Goal: Information Seeking & Learning: Learn about a topic

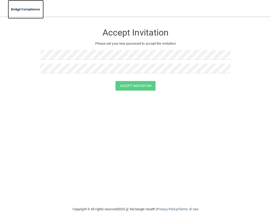
click at [32, 8] on img at bounding box center [26, 9] width 36 height 11
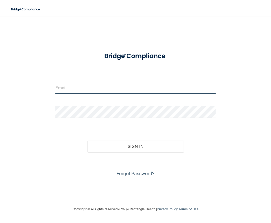
click at [111, 85] on input "email" at bounding box center [135, 88] width 160 height 12
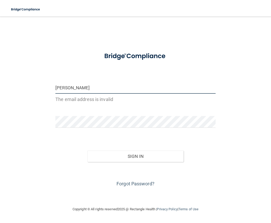
type input "[EMAIL_ADDRESS][DOMAIN_NAME]"
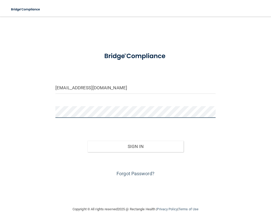
click at [87, 141] on button "Sign In" at bounding box center [135, 146] width 96 height 11
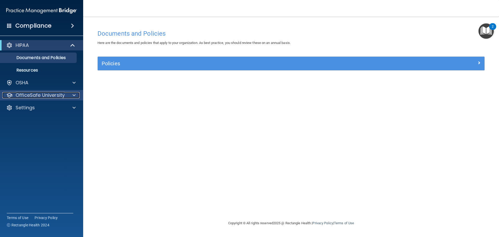
click at [73, 93] on span at bounding box center [74, 95] width 3 height 6
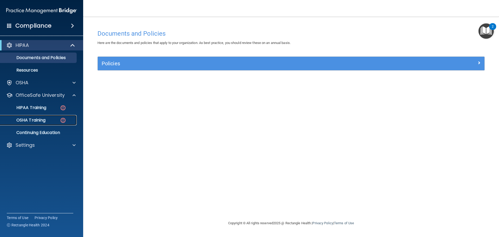
click at [50, 118] on div "OSHA Training" at bounding box center [38, 120] width 71 height 5
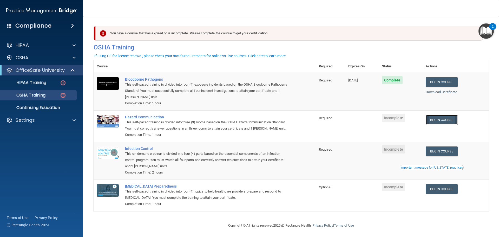
click at [271, 123] on link "Begin Course" at bounding box center [442, 120] width 32 height 10
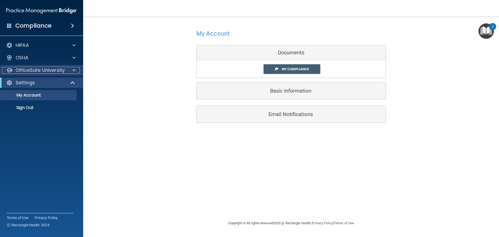
click at [54, 73] on p "OfficeSafe University" at bounding box center [40, 70] width 49 height 6
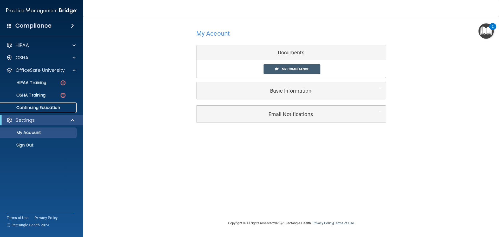
click at [37, 106] on p "Continuing Education" at bounding box center [38, 107] width 71 height 5
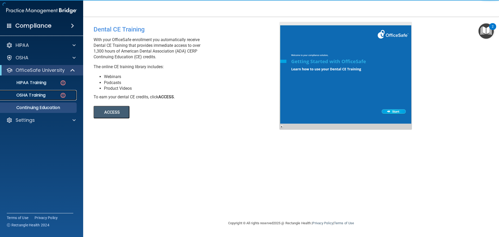
click at [61, 98] on img at bounding box center [63, 95] width 7 height 7
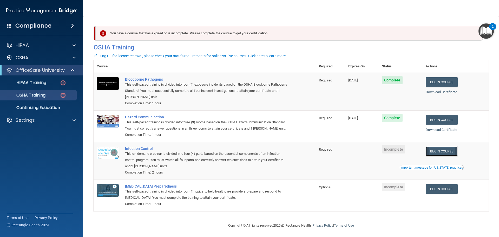
click at [439, 156] on link "Begin Course" at bounding box center [442, 151] width 32 height 10
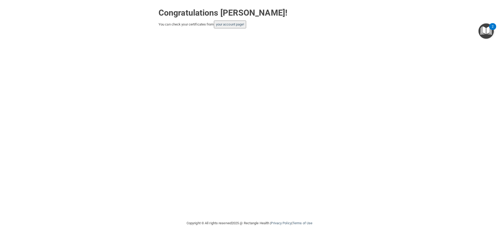
click at [227, 27] on button "your account page!" at bounding box center [230, 25] width 33 height 8
click at [224, 24] on link "your account page!" at bounding box center [230, 24] width 28 height 4
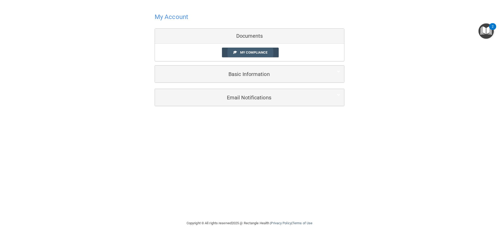
click at [227, 54] on link "My Compliance" at bounding box center [250, 53] width 57 height 10
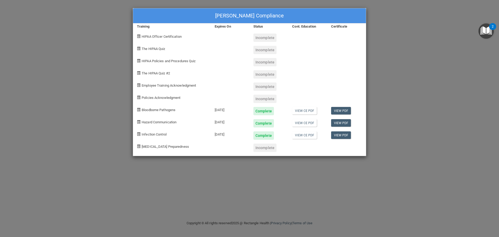
click at [113, 36] on div "Falynn Soldano's Compliance Training Expires On Status Cont. Education Certific…" at bounding box center [249, 118] width 499 height 237
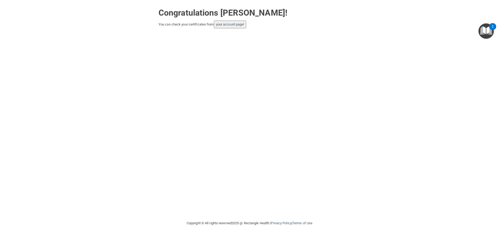
click at [486, 29] on img "Open Resource Center, 2 new notifications" at bounding box center [486, 30] width 15 height 15
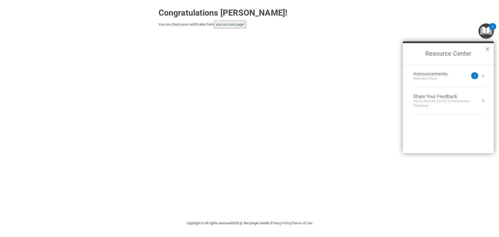
click at [450, 77] on div "Webinars & More" at bounding box center [435, 78] width 45 height 4
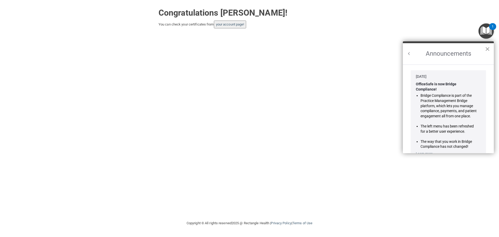
click at [488, 46] on button "×" at bounding box center [487, 49] width 5 height 8
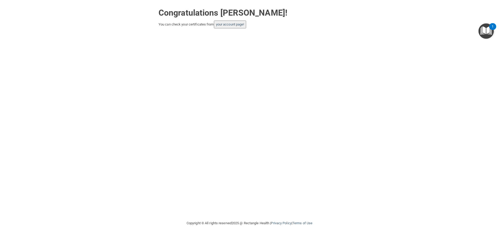
click at [216, 39] on div "Congratulations Falynn Soldano! You can check your certificates from your accou…" at bounding box center [249, 110] width 478 height 210
click at [203, 17] on strong "Congratulations Falynn Soldano!" at bounding box center [223, 13] width 129 height 10
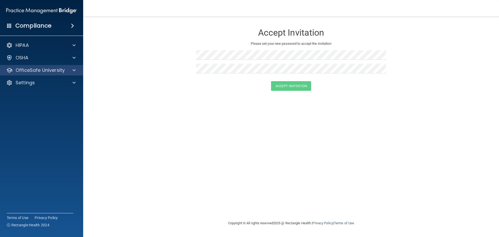
click at [33, 67] on div "OfficeSafe University" at bounding box center [41, 70] width 83 height 10
click at [69, 71] on div at bounding box center [73, 70] width 13 height 6
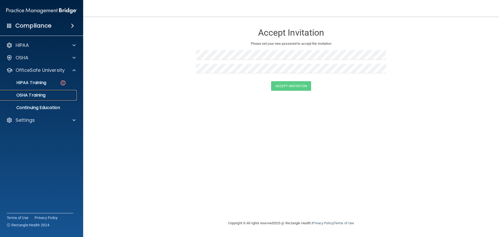
click at [40, 96] on p "OSHA Training" at bounding box center [24, 95] width 42 height 5
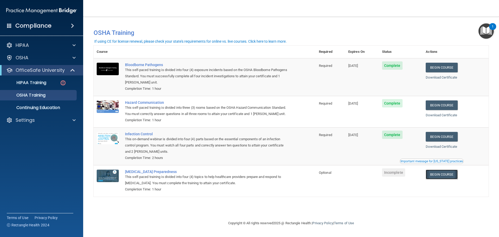
click at [440, 174] on link "Begin Course" at bounding box center [442, 175] width 32 height 10
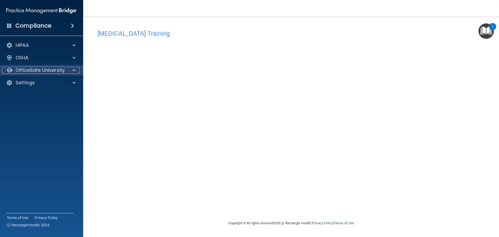
click at [63, 72] on p "OfficeSafe University" at bounding box center [40, 70] width 49 height 6
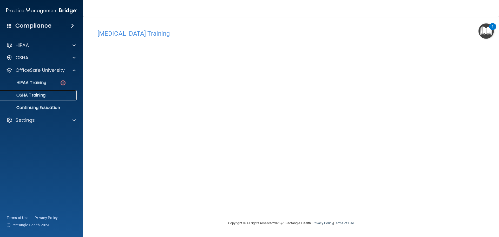
click at [56, 95] on div "OSHA Training" at bounding box center [38, 95] width 71 height 5
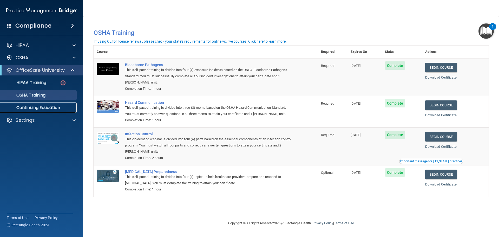
click at [39, 109] on p "Continuing Education" at bounding box center [38, 107] width 71 height 5
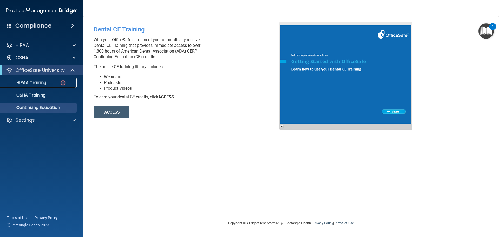
click at [36, 85] on p "HIPAA Training" at bounding box center [24, 82] width 43 height 5
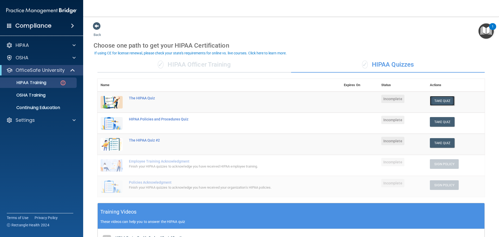
click at [433, 101] on button "Take Quiz" at bounding box center [442, 101] width 25 height 10
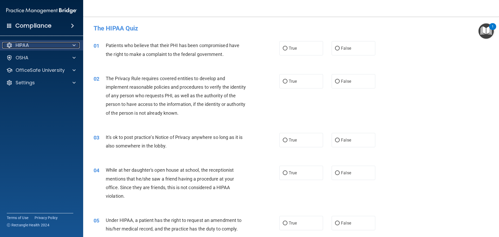
click at [64, 47] on div "HIPAA" at bounding box center [34, 45] width 64 height 6
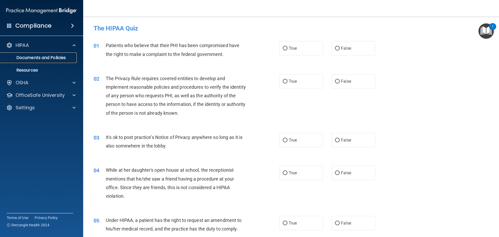
click at [57, 60] on p "Documents and Policies" at bounding box center [38, 57] width 71 height 5
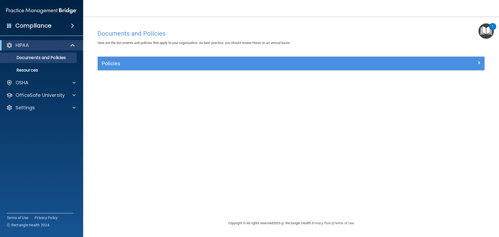
click at [136, 54] on div "Documents and Policies Here are the documents and policies that apply to your o…" at bounding box center [291, 123] width 395 height 193
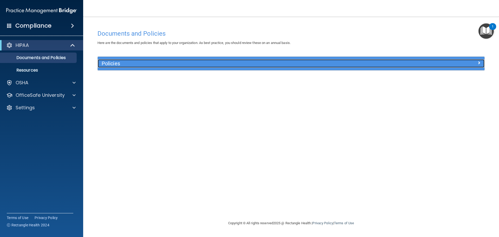
click at [128, 64] on h5 "Policies" at bounding box center [243, 64] width 282 height 6
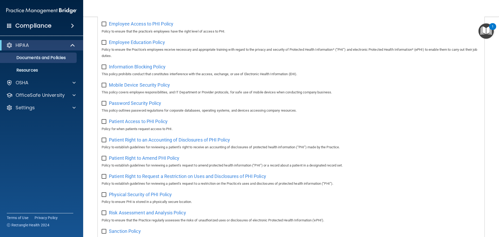
scroll to position [208, 0]
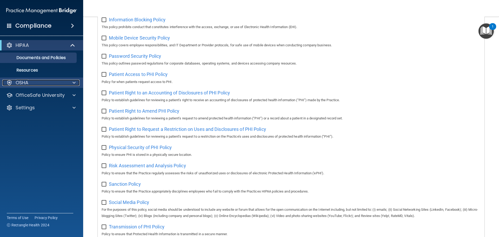
click at [34, 85] on div "OSHA" at bounding box center [34, 83] width 64 height 6
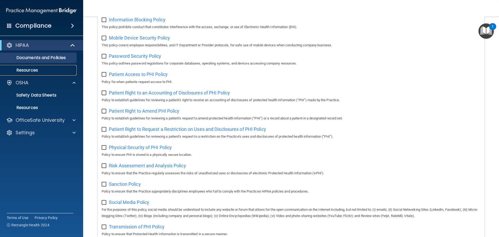
click at [32, 74] on link "Resources" at bounding box center [36, 70] width 82 height 10
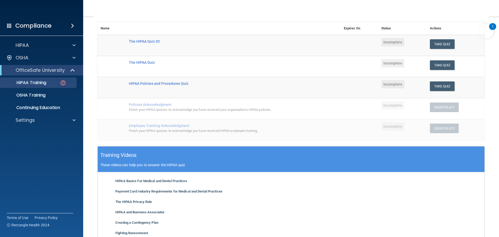
scroll to position [75, 0]
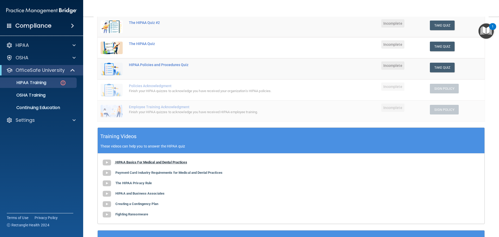
click at [151, 162] on b "HIPAA Basics For Medical and Dental Practices" at bounding box center [151, 162] width 72 height 4
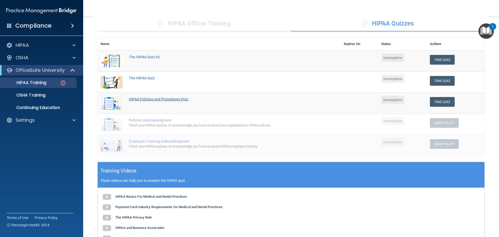
scroll to position [23, 0]
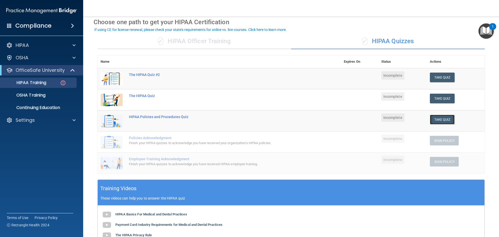
click at [438, 119] on button "Take Quiz" at bounding box center [442, 120] width 25 height 10
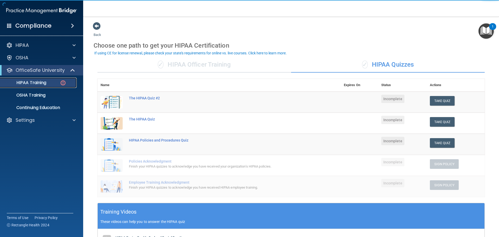
click at [41, 83] on p "HIPAA Training" at bounding box center [24, 82] width 43 height 5
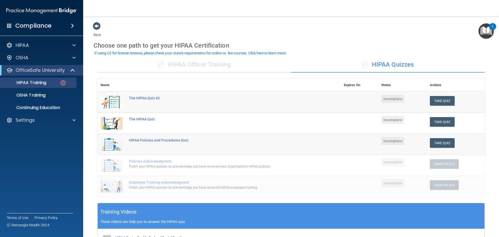
click at [170, 62] on div "✓ HIPAA Officer Training" at bounding box center [195, 65] width 194 height 16
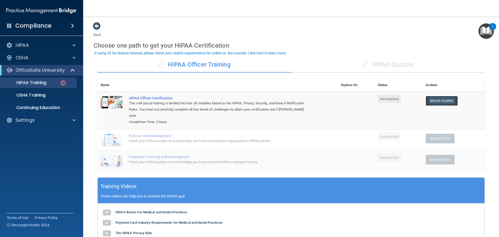
click at [430, 99] on link "Begin Course" at bounding box center [442, 101] width 32 height 10
